Goal: Task Accomplishment & Management: Manage account settings

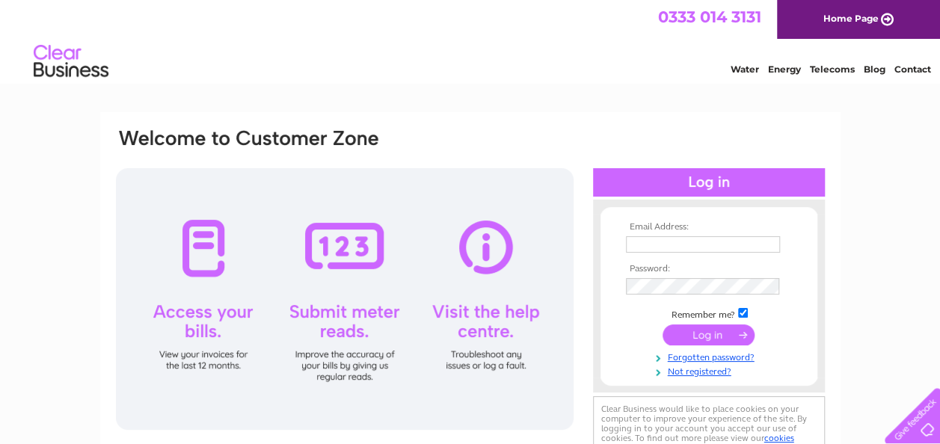
type input "triciahoward@btinternet.com"
click at [688, 337] on input "submit" at bounding box center [709, 335] width 92 height 21
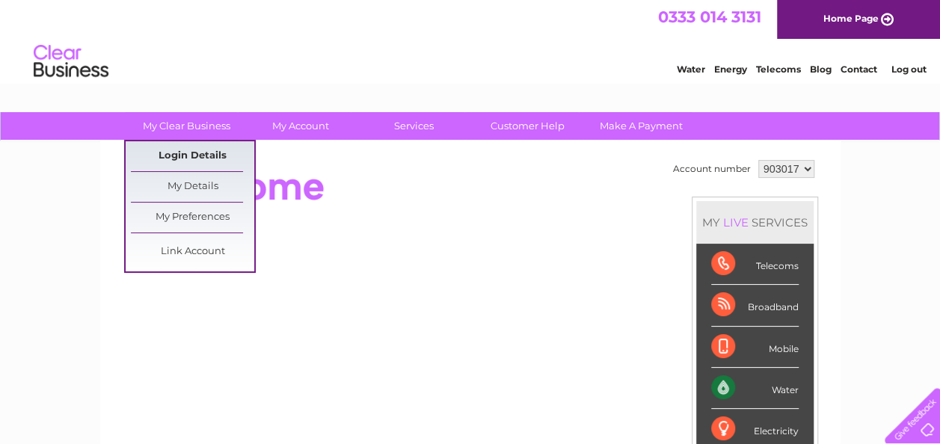
click at [185, 150] on link "Login Details" at bounding box center [192, 156] width 123 height 30
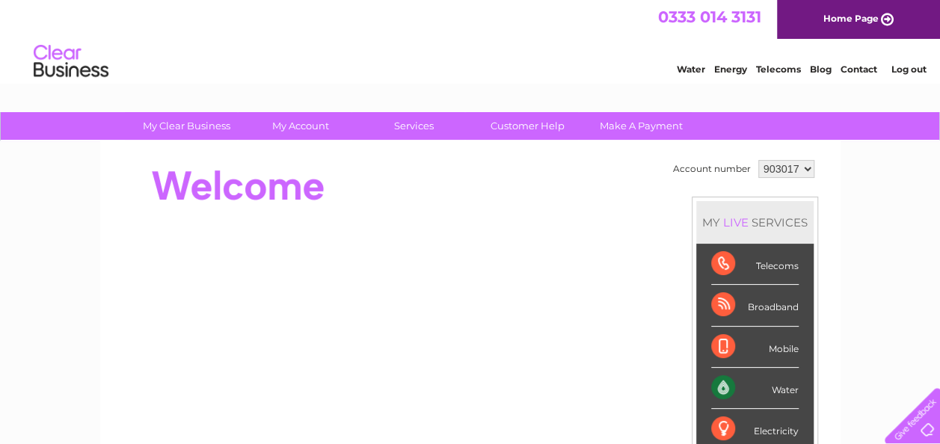
click at [801, 171] on select "903017" at bounding box center [787, 169] width 56 height 18
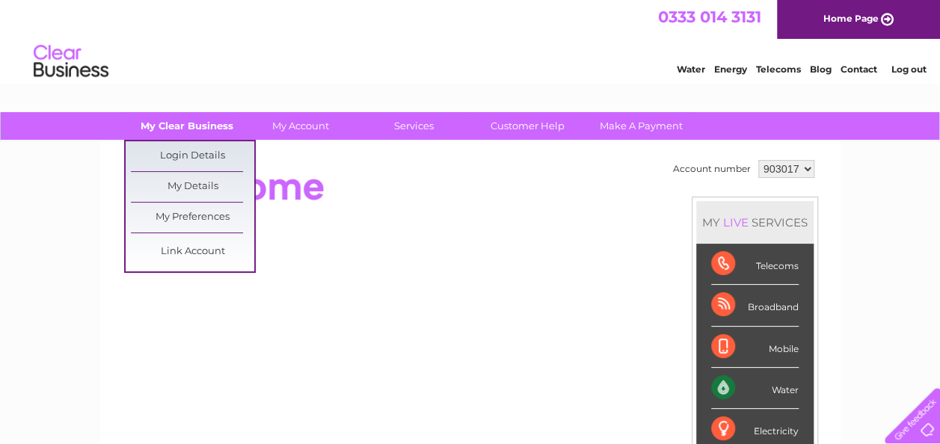
click at [187, 127] on link "My Clear Business" at bounding box center [186, 126] width 123 height 28
click at [202, 255] on link "Link Account" at bounding box center [192, 252] width 123 height 30
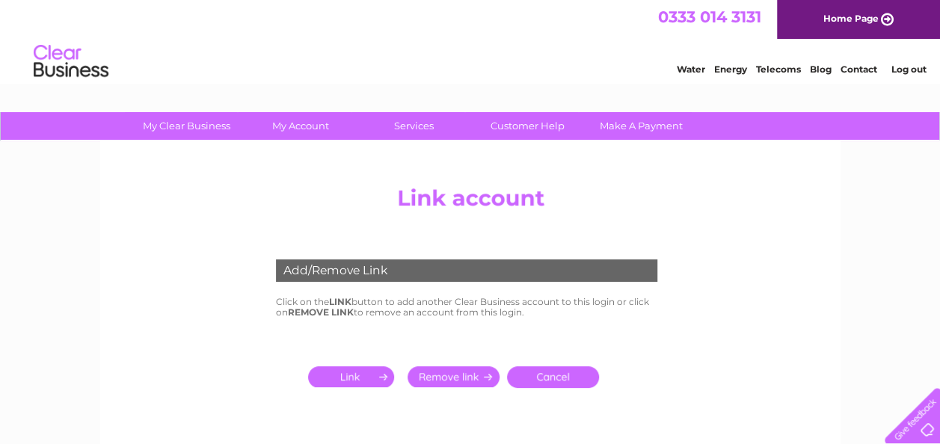
click at [302, 264] on div "Add/Remove Link" at bounding box center [467, 271] width 382 height 22
click at [357, 379] on input "submit" at bounding box center [354, 377] width 92 height 21
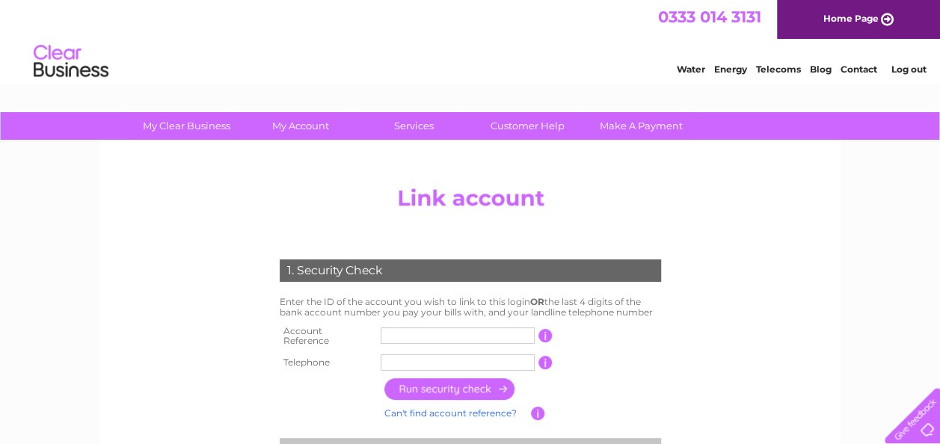
click at [396, 335] on input "text" at bounding box center [458, 336] width 154 height 16
click at [546, 335] on input "button" at bounding box center [546, 335] width 14 height 13
click at [546, 331] on input "button" at bounding box center [546, 335] width 14 height 13
click at [435, 331] on input "text" at bounding box center [458, 336] width 154 height 16
type input "30317601"
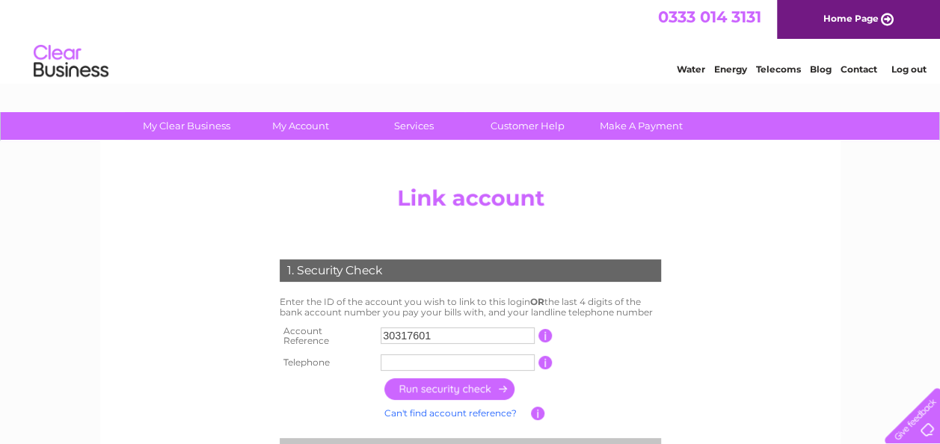
click at [407, 361] on input "text" at bounding box center [458, 363] width 154 height 16
click at [394, 355] on input "text" at bounding box center [458, 363] width 154 height 16
click at [545, 358] on input "button" at bounding box center [546, 362] width 14 height 13
click at [419, 355] on input "01592" at bounding box center [458, 363] width 154 height 16
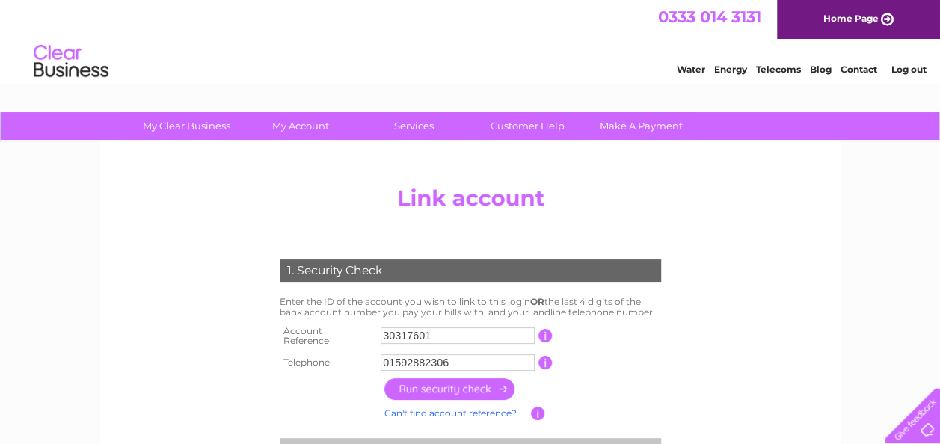
type input "01592882306"
click at [467, 382] on input "button" at bounding box center [451, 390] width 132 height 22
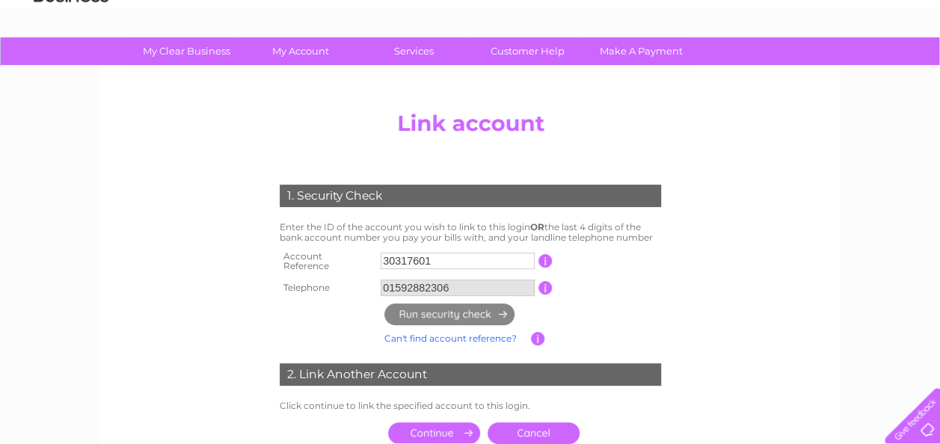
scroll to position [150, 0]
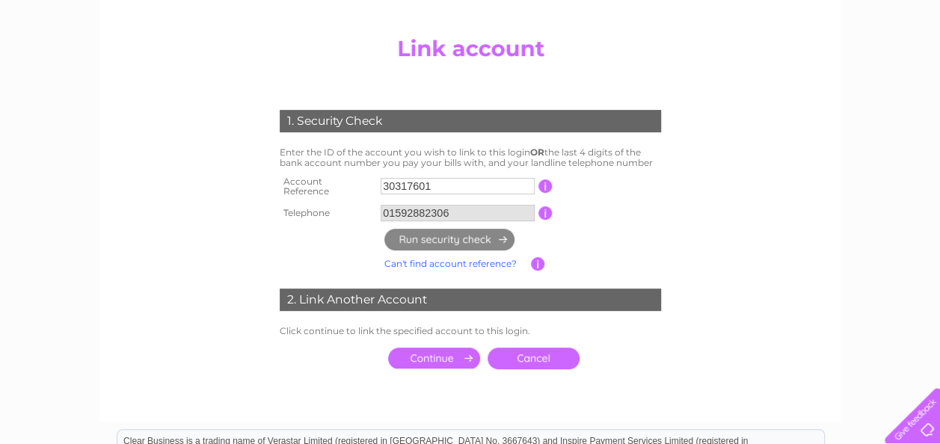
click at [384, 183] on input "30317601" at bounding box center [458, 186] width 154 height 16
click at [387, 183] on input "30317601" at bounding box center [458, 186] width 154 height 16
click at [385, 181] on input "30317601" at bounding box center [458, 186] width 154 height 16
click at [440, 188] on input "30317601" at bounding box center [458, 186] width 154 height 16
click at [385, 179] on input "30317601" at bounding box center [458, 186] width 154 height 16
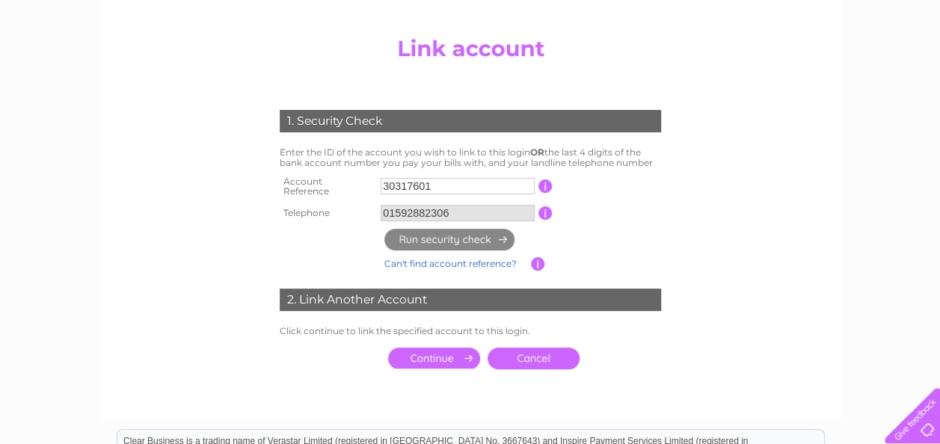
drag, startPoint x: 436, startPoint y: 180, endPoint x: 335, endPoint y: 181, distance: 101.0
click at [335, 181] on tr "Account Reference 30317601 This should appear at the top of your bill and its t…" at bounding box center [470, 187] width 389 height 30
click at [545, 182] on input "button" at bounding box center [546, 186] width 14 height 13
click at [449, 182] on input "30317601" at bounding box center [458, 186] width 154 height 16
type input "3"
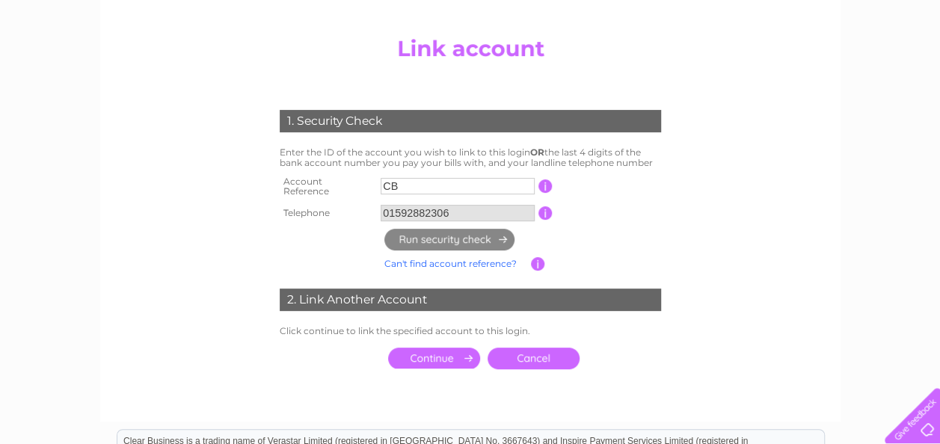
type input "C"
click at [489, 262] on link "Can't find account reference?" at bounding box center [451, 263] width 132 height 11
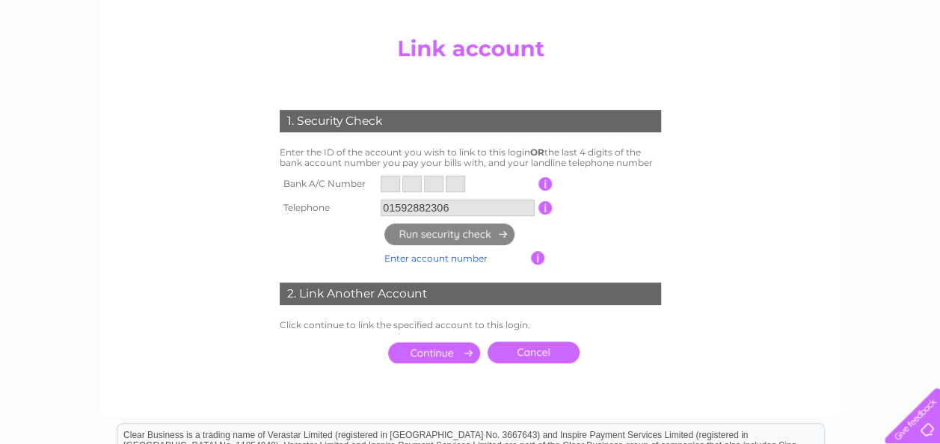
click at [413, 259] on link "Enter account number" at bounding box center [436, 258] width 103 height 11
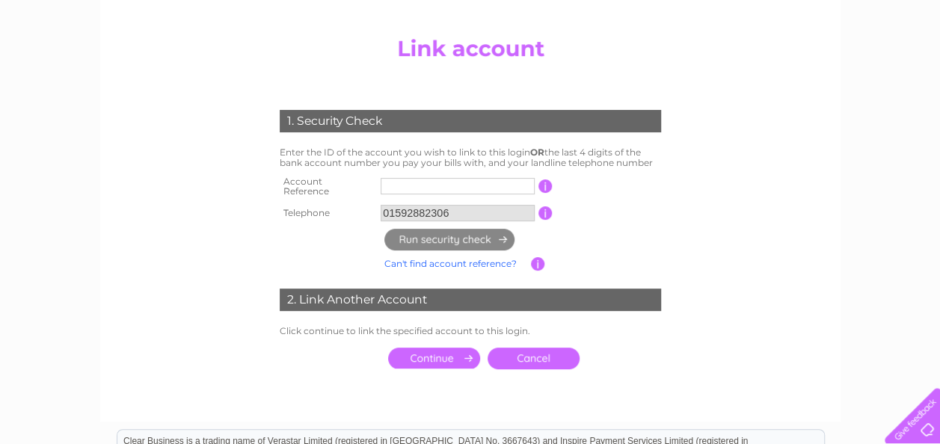
click at [389, 183] on input "text" at bounding box center [458, 186] width 154 height 16
type input "303176"
click at [459, 260] on link "Can't find account reference?" at bounding box center [451, 263] width 132 height 11
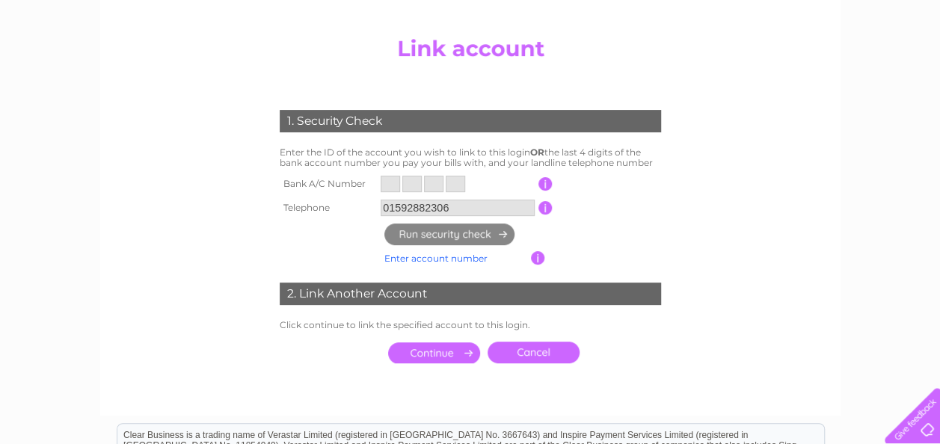
click at [447, 258] on link "Enter account number" at bounding box center [436, 258] width 103 height 11
